Goal: Entertainment & Leisure: Consume media (video, audio)

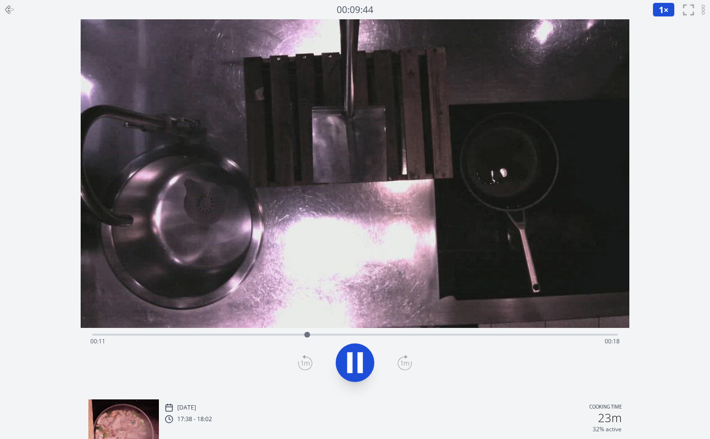
click at [690, 9] on icon "fullscreen" at bounding box center [688, 10] width 12 height 12
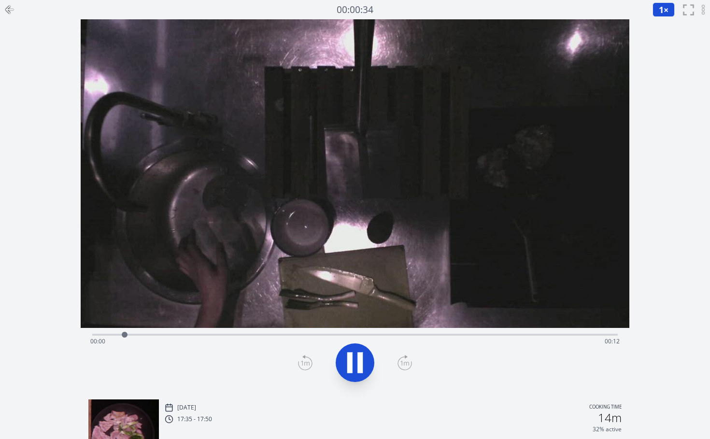
click at [690, 8] on icon "fullscreen" at bounding box center [688, 10] width 12 height 12
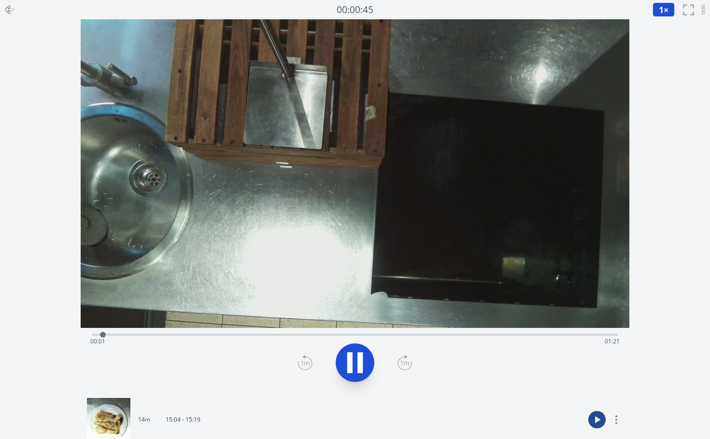
click at [377, 172] on video at bounding box center [355, 173] width 549 height 309
click at [678, 9] on div "1 × 0.25× 0.5× 1× 1.5× 2× fullscreen Archive 2 sessions" at bounding box center [681, 9] width 57 height 19
click at [686, 9] on icon "fullscreen" at bounding box center [688, 10] width 12 height 12
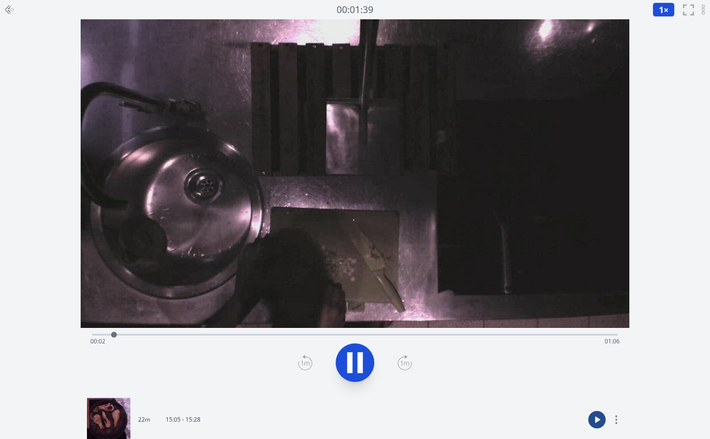
click at [684, 12] on icon "fullscreen" at bounding box center [688, 10] width 12 height 12
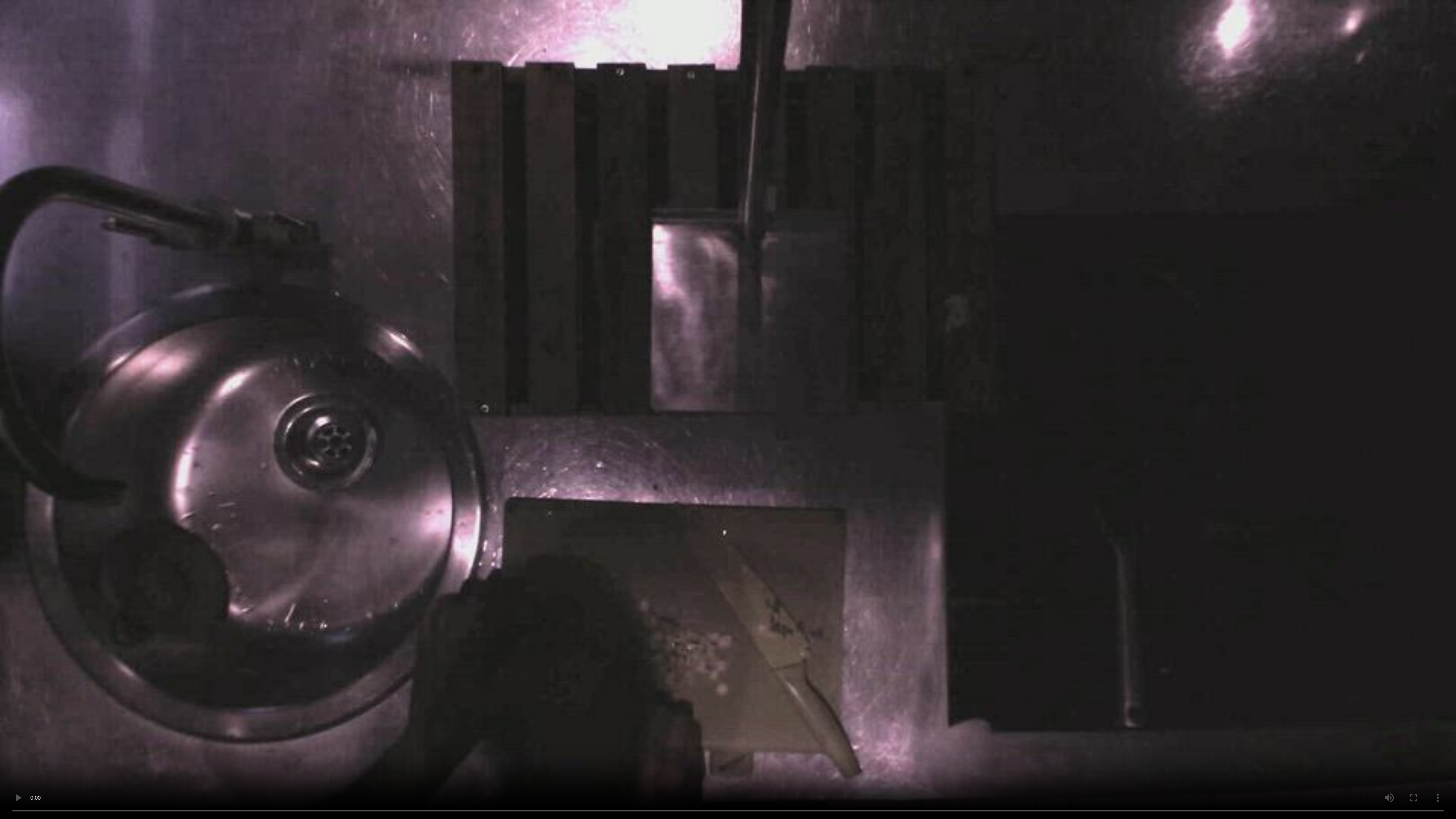
click at [542, 315] on video at bounding box center [728, 409] width 1456 height 819
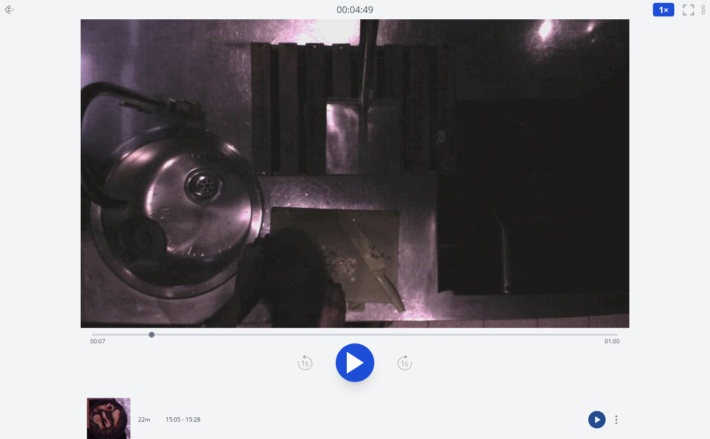
click at [690, 14] on icon at bounding box center [688, 9] width 11 height 11
